Goal: Task Accomplishment & Management: Manage account settings

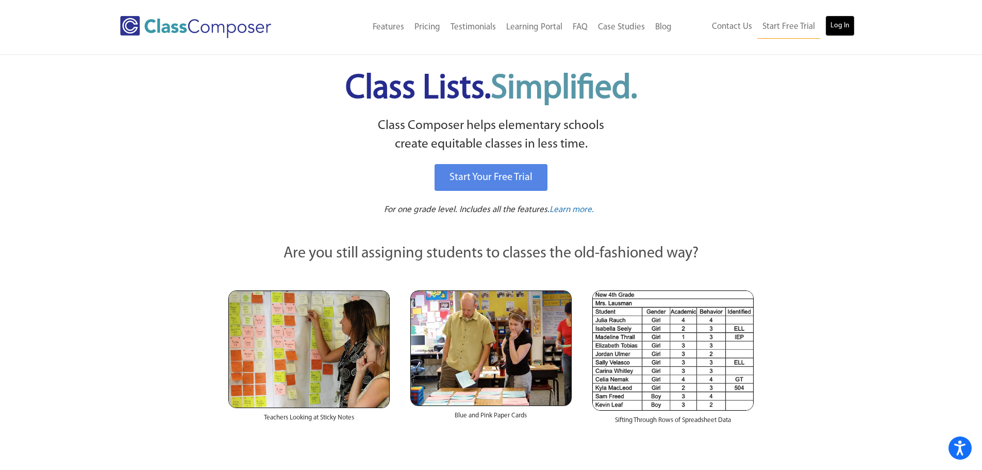
click at [839, 29] on link "Log In" at bounding box center [839, 25] width 29 height 21
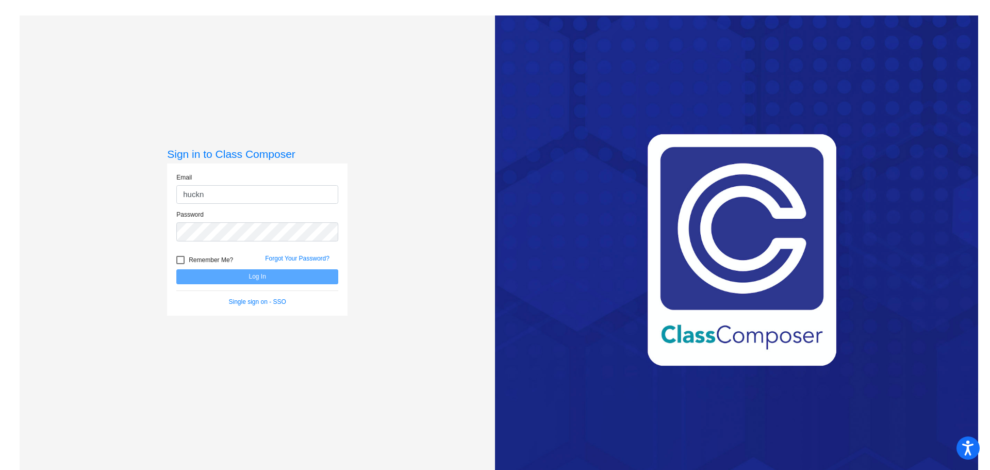
click at [210, 198] on input "huckn" at bounding box center [257, 194] width 162 height 19
type input "[EMAIL_ADDRESS][DOMAIN_NAME]"
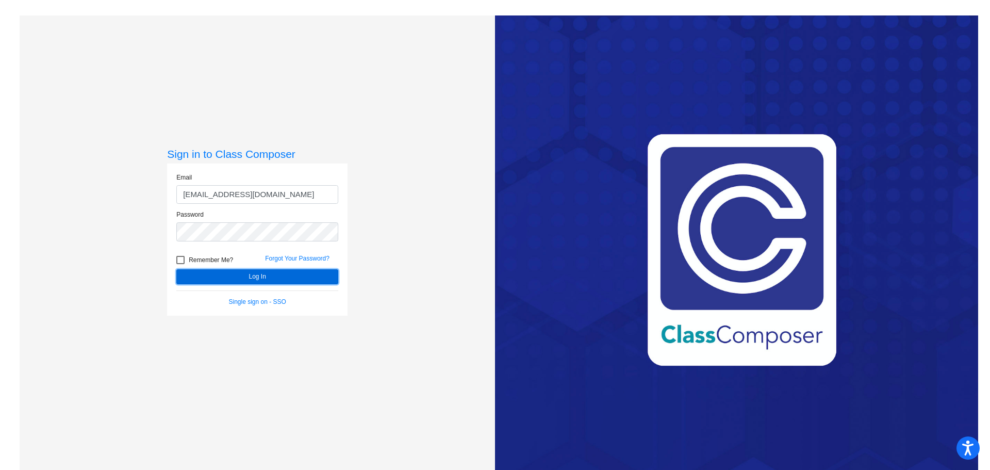
click at [248, 278] on button "Log In" at bounding box center [257, 276] width 162 height 15
click at [253, 278] on button "Log In" at bounding box center [257, 276] width 162 height 15
click at [253, 276] on button "Log In" at bounding box center [257, 276] width 162 height 15
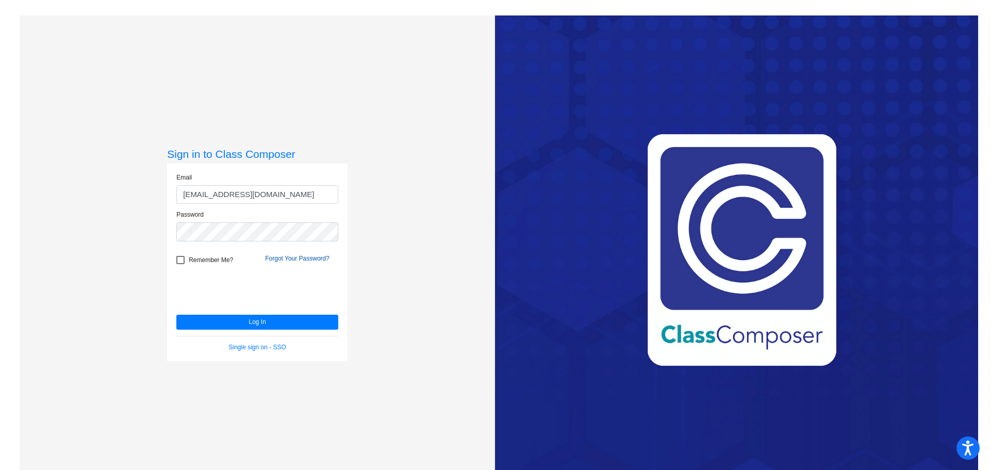
click at [291, 256] on link "Forgot Your Password?" at bounding box center [297, 258] width 64 height 7
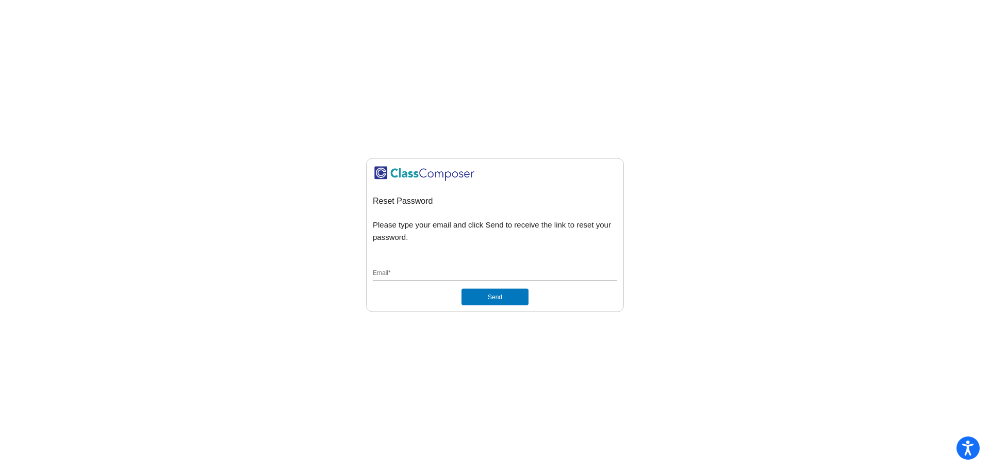
click at [383, 268] on div "Email *" at bounding box center [495, 271] width 244 height 20
type input "n"
type input "[EMAIL_ADDRESS][DOMAIN_NAME]"
click at [490, 295] on button "Send" at bounding box center [494, 297] width 67 height 16
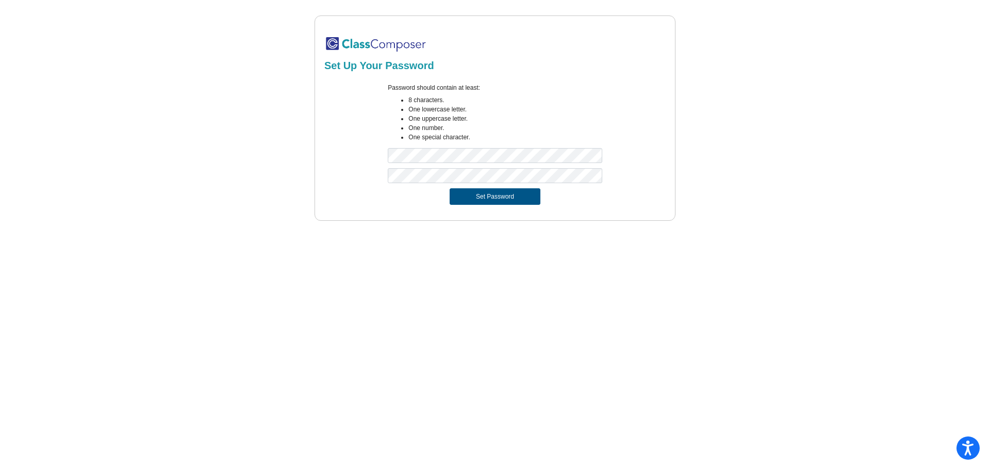
click at [500, 195] on button "Set Password" at bounding box center [494, 196] width 91 height 16
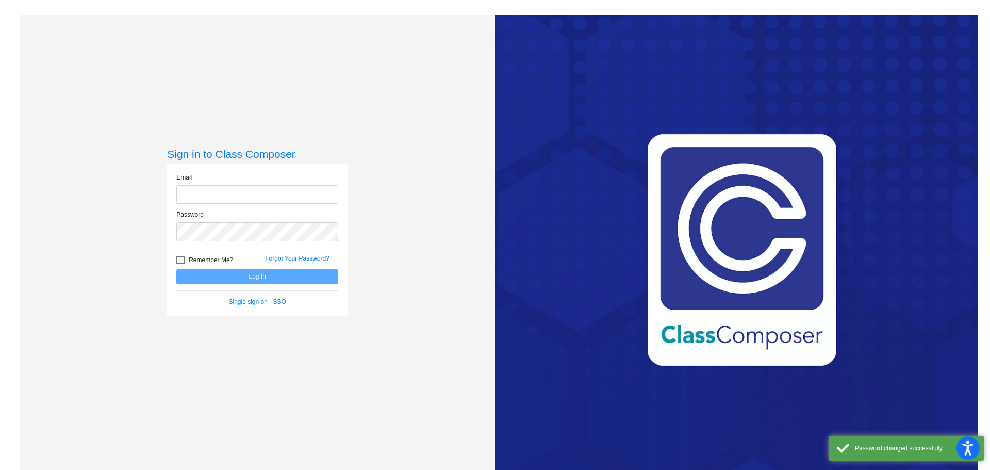
click at [233, 195] on input "email" at bounding box center [257, 194] width 162 height 19
type input "[EMAIL_ADDRESS][DOMAIN_NAME]"
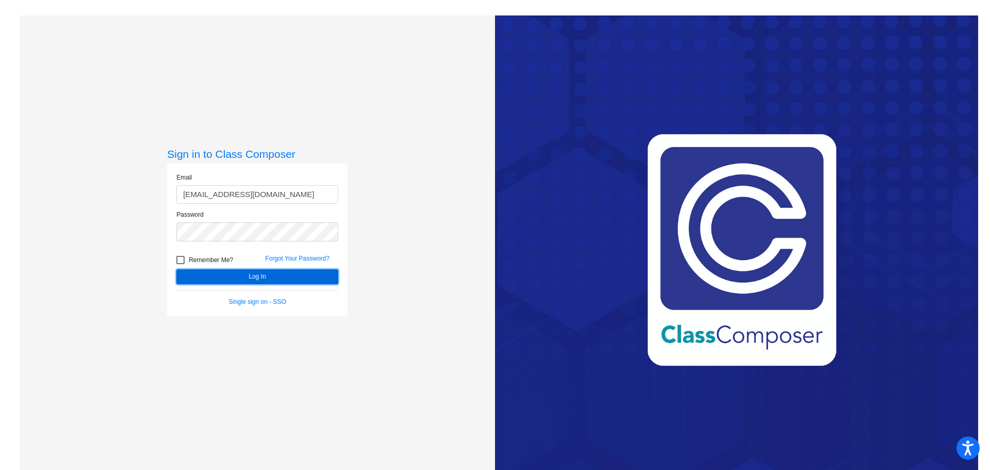
click at [270, 276] on button "Log In" at bounding box center [257, 276] width 162 height 15
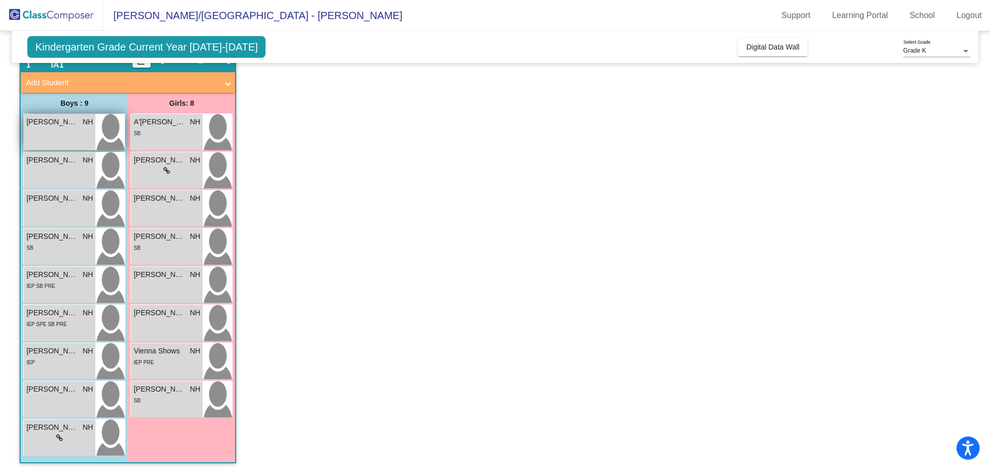
scroll to position [55, 0]
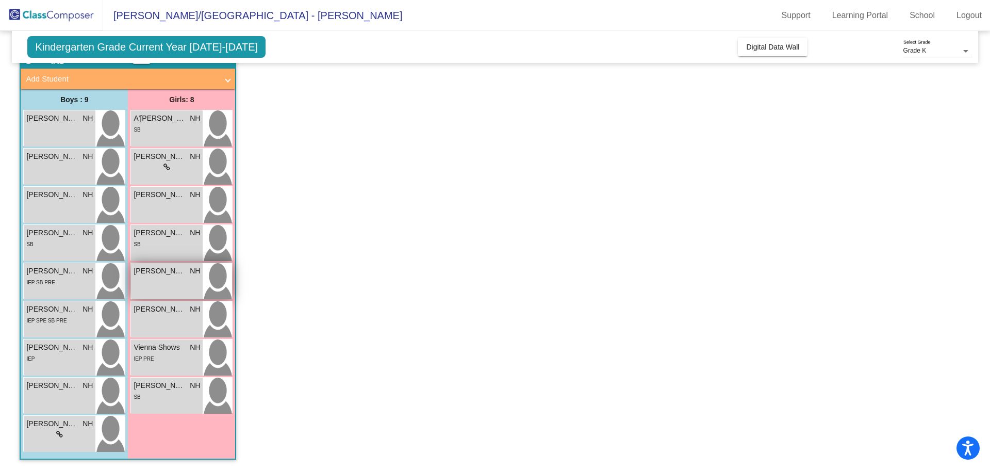
click at [165, 276] on span "Penelope Perez" at bounding box center [159, 270] width 52 height 11
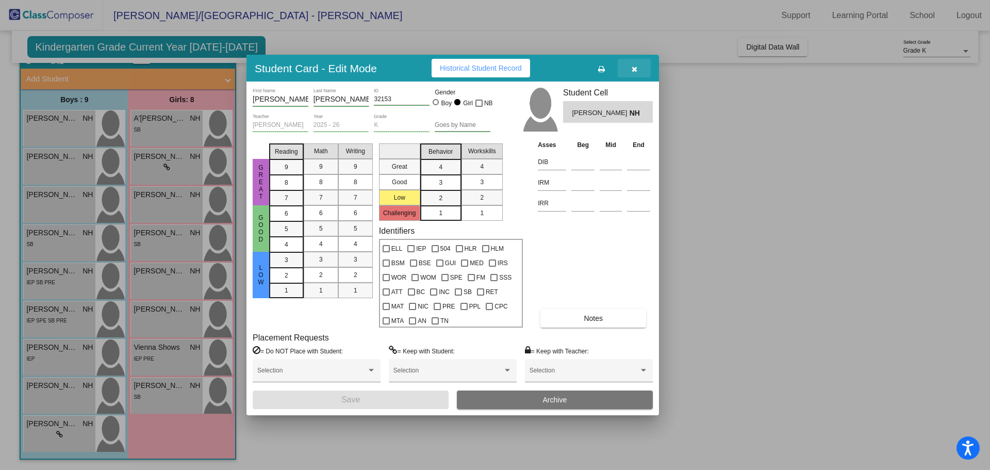
click at [634, 69] on icon "button" at bounding box center [634, 68] width 6 height 7
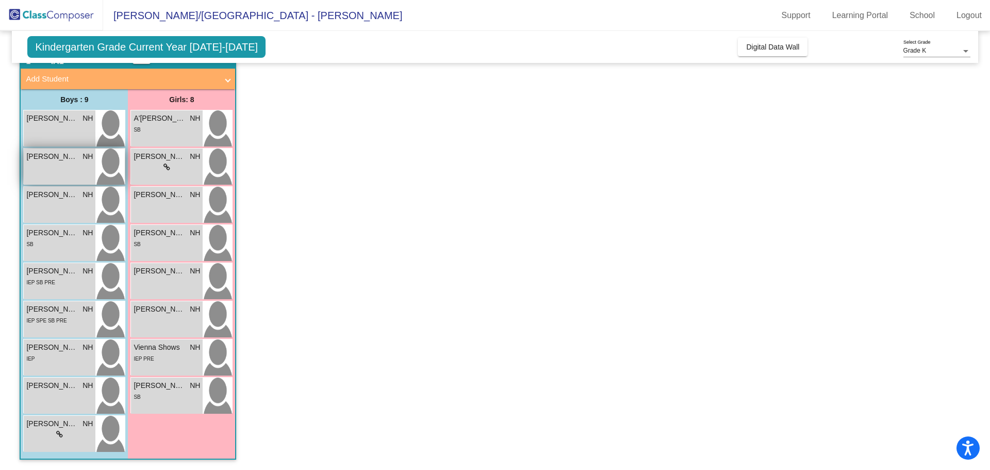
click at [59, 165] on div "Cameron Brown NH lock do_not_disturb_alt" at bounding box center [60, 166] width 72 height 36
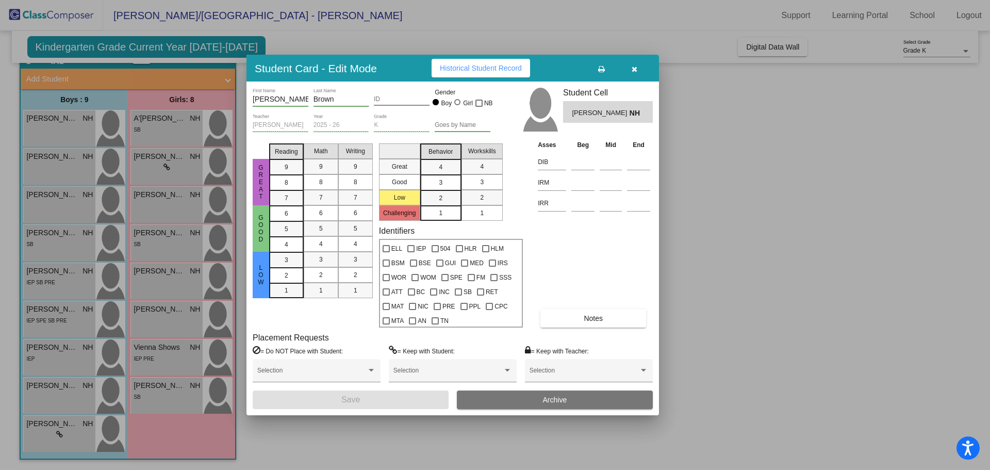
click at [56, 125] on div at bounding box center [495, 235] width 990 height 470
